Goal: Transaction & Acquisition: Purchase product/service

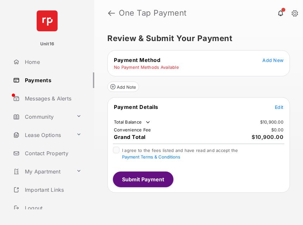
click at [270, 60] on span "Add New" at bounding box center [272, 60] width 21 height 6
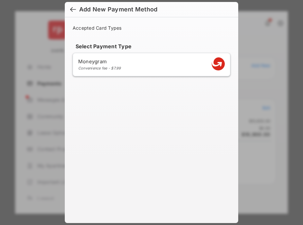
click at [85, 9] on div "Add New Payment Method" at bounding box center [118, 9] width 78 height 7
click at [72, 8] on div at bounding box center [73, 10] width 6 height 7
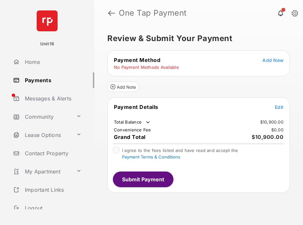
drag, startPoint x: 117, startPoint y: 88, endPoint x: 238, endPoint y: 102, distance: 121.0
click at [240, 102] on form "Payment Method Add New No Payment Methods Available Add Note Payment Details Ed…" at bounding box center [198, 121] width 182 height 143
click at [272, 60] on span "Add New" at bounding box center [272, 60] width 21 height 6
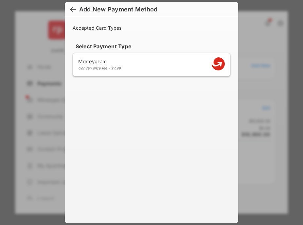
click at [175, 45] on h4 "Select Payment Type" at bounding box center [151, 46] width 157 height 7
click at [119, 29] on span "Accepted Card Types" at bounding box center [99, 28] width 52 height 6
click at [107, 26] on span "Accepted Card Types" at bounding box center [99, 28] width 52 height 6
click at [73, 9] on div at bounding box center [73, 10] width 6 height 7
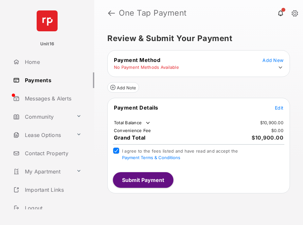
click at [279, 68] on icon at bounding box center [280, 68] width 6 height 6
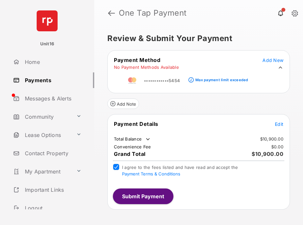
click at [157, 85] on td "••••••••••••5454" at bounding box center [152, 79] width 55 height 15
click at [132, 201] on button "Submit Payment" at bounding box center [143, 197] width 60 height 16
click at [133, 196] on button "Submit Payment" at bounding box center [143, 197] width 60 height 16
click at [135, 197] on button "Submit Payment" at bounding box center [143, 197] width 60 height 16
click at [185, 83] on tr "••••••••••••5454 Max payment limit exceeded" at bounding box center [178, 79] width 140 height 15
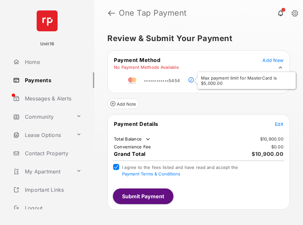
click at [191, 79] on span at bounding box center [190, 80] width 5 height 5
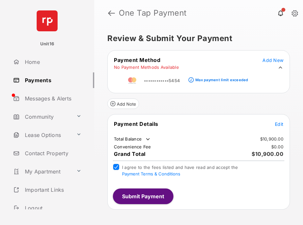
click at [191, 79] on span at bounding box center [190, 80] width 5 height 5
click at [278, 125] on span "Edit" at bounding box center [278, 125] width 8 height 6
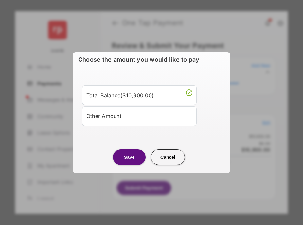
click at [137, 98] on div "Total Balance ( $10,900.00 )" at bounding box center [139, 95] width 106 height 11
click at [108, 115] on div "Other Amount" at bounding box center [139, 116] width 106 height 11
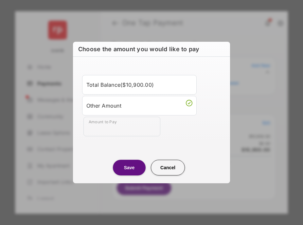
click at [112, 108] on div "Other Amount" at bounding box center [139, 105] width 106 height 11
click at [148, 105] on div "Other Amount" at bounding box center [139, 105] width 106 height 11
click at [108, 124] on input "Amount to Pay" at bounding box center [121, 127] width 77 height 20
type input "******"
click at [131, 165] on button "Save" at bounding box center [129, 168] width 33 height 16
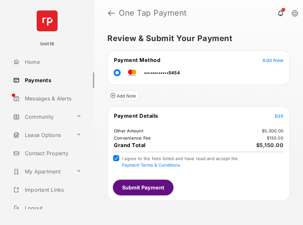
click at [142, 186] on button "Submit Payment" at bounding box center [143, 188] width 60 height 16
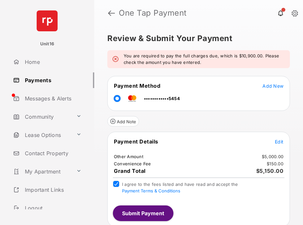
scroll to position [1, 0]
